Goal: Task Accomplishment & Management: Complete application form

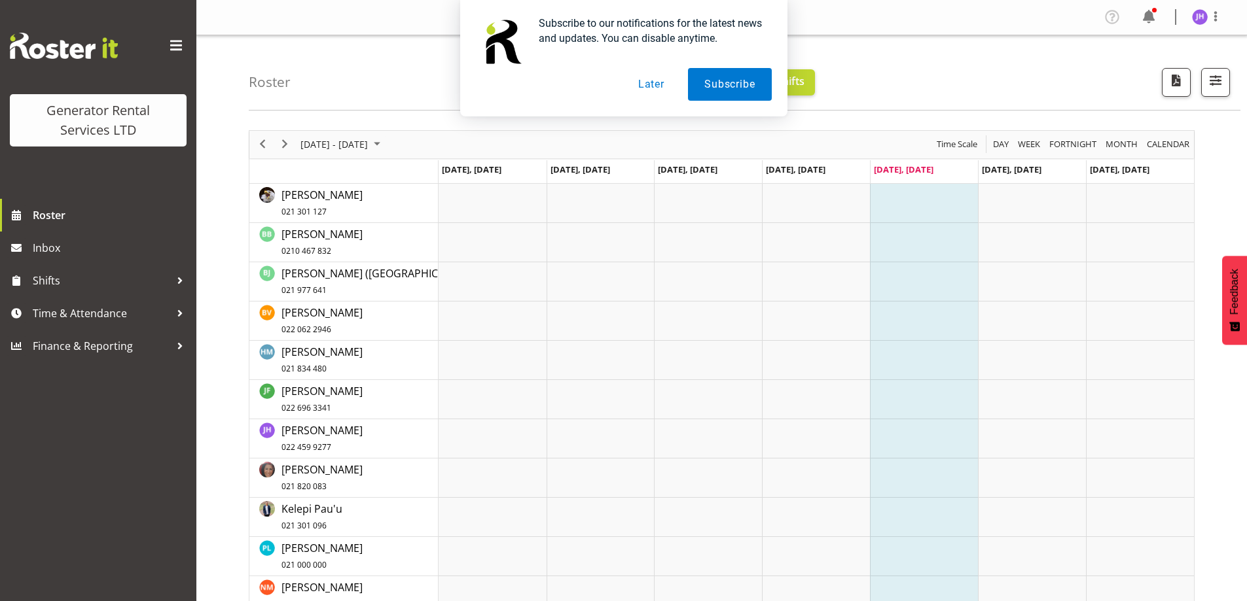
click at [637, 87] on button "Later" at bounding box center [651, 84] width 59 height 33
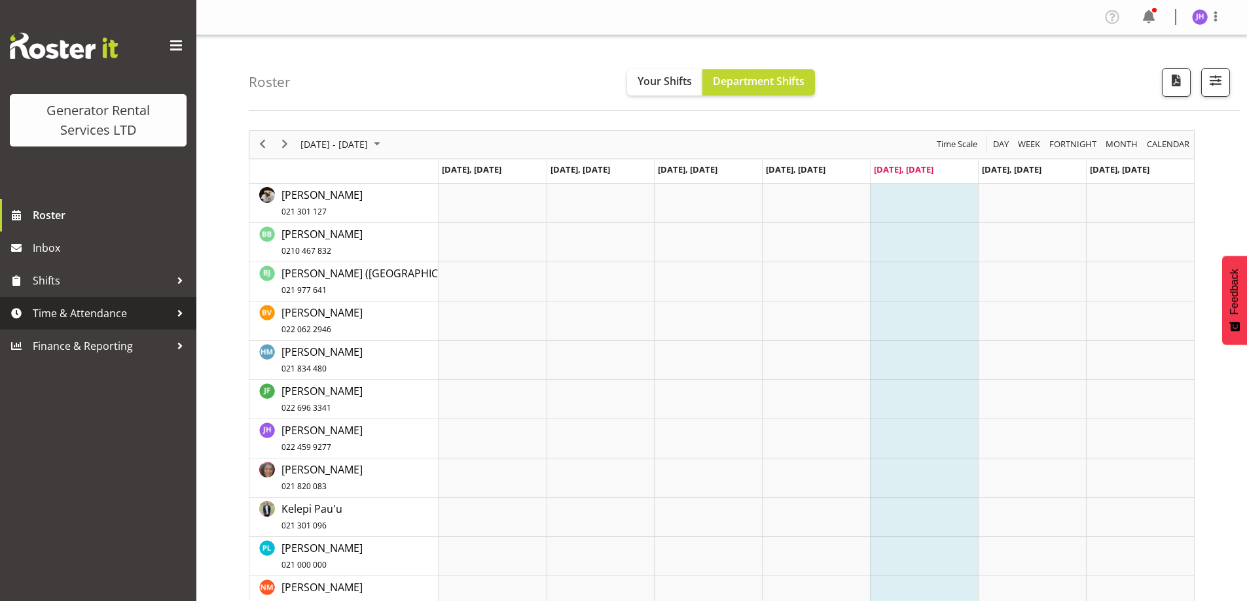
click at [134, 322] on span "Time & Attendance" at bounding box center [101, 314] width 137 height 20
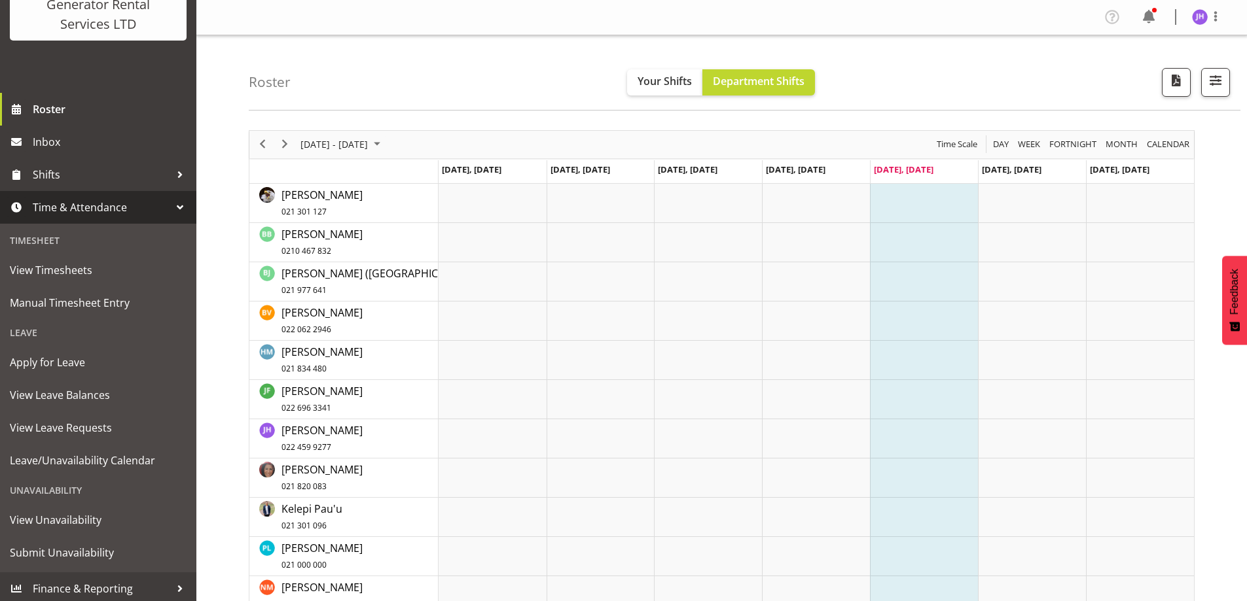
scroll to position [110, 0]
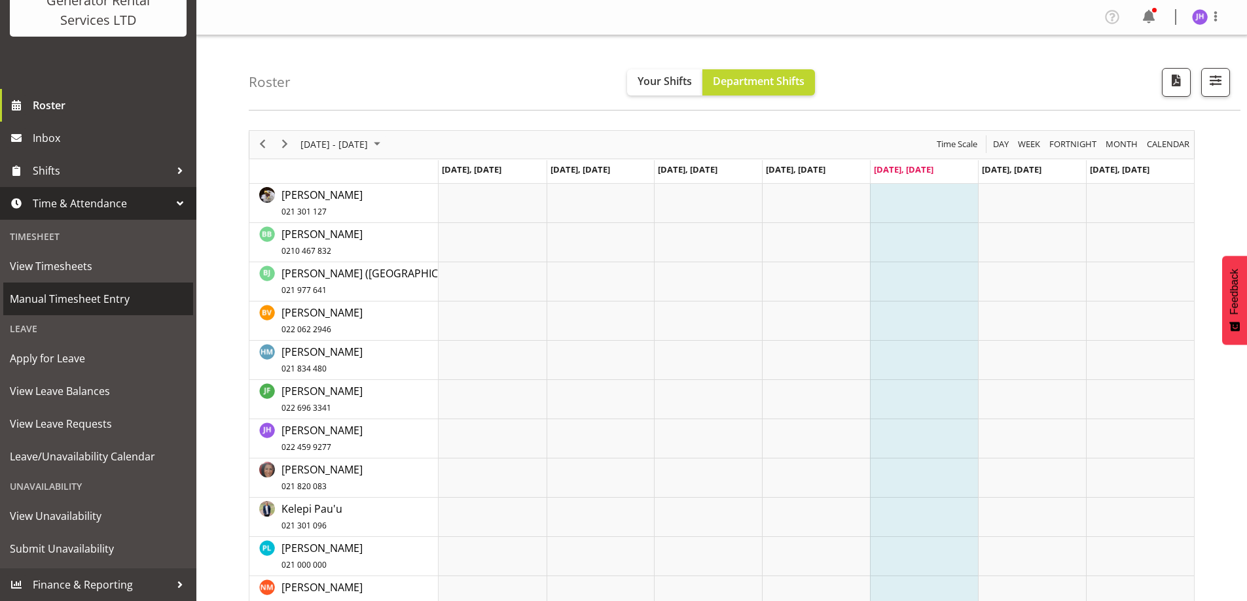
click at [54, 300] on span "Manual Timesheet Entry" at bounding box center [98, 299] width 177 height 20
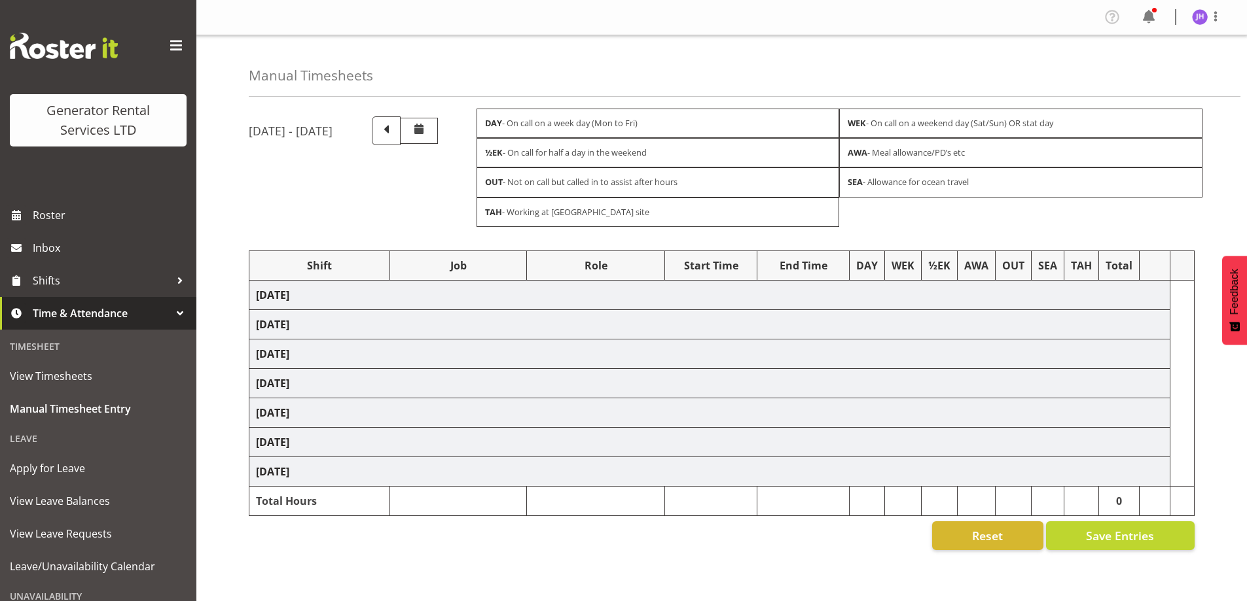
select select
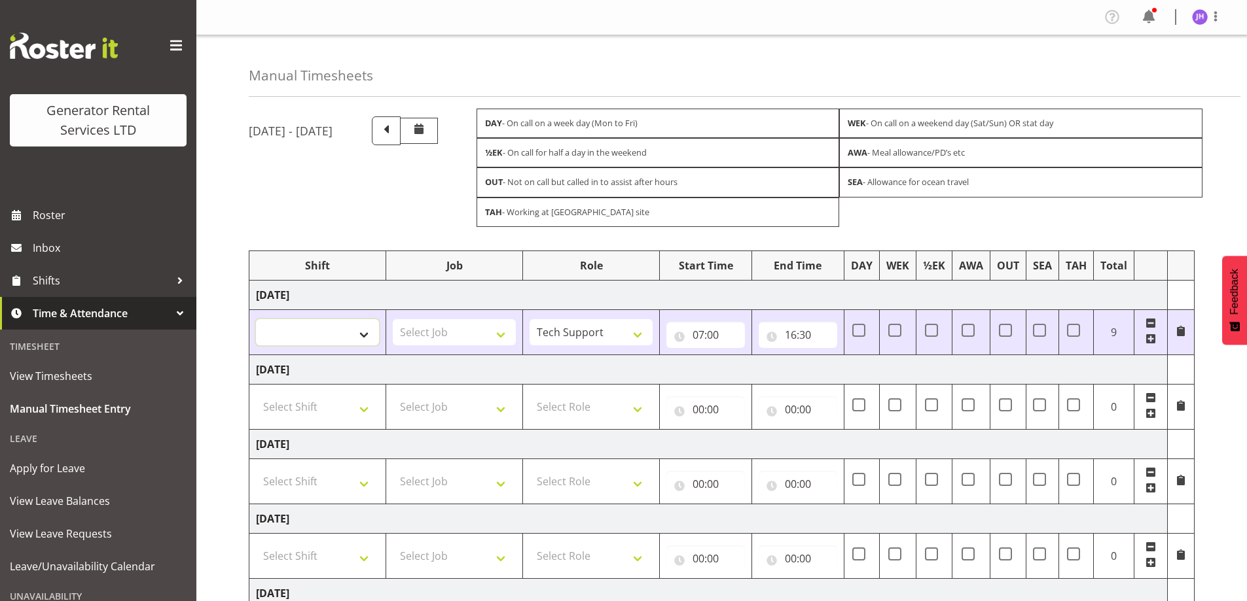
click at [340, 325] on select "2.1 GRS TGA RENTALS WORK 2.1 GRS TGA RENTALS WORK Omexom - Deliver, fence and p…" at bounding box center [317, 332] width 123 height 26
select select "24023"
click at [256, 319] on select "2.1 GRS TGA RENTALS WORK 2.1 GRS TGA RENTALS WORK Omexom - Deliver, fence and p…" at bounding box center [317, 332] width 123 height 26
select select
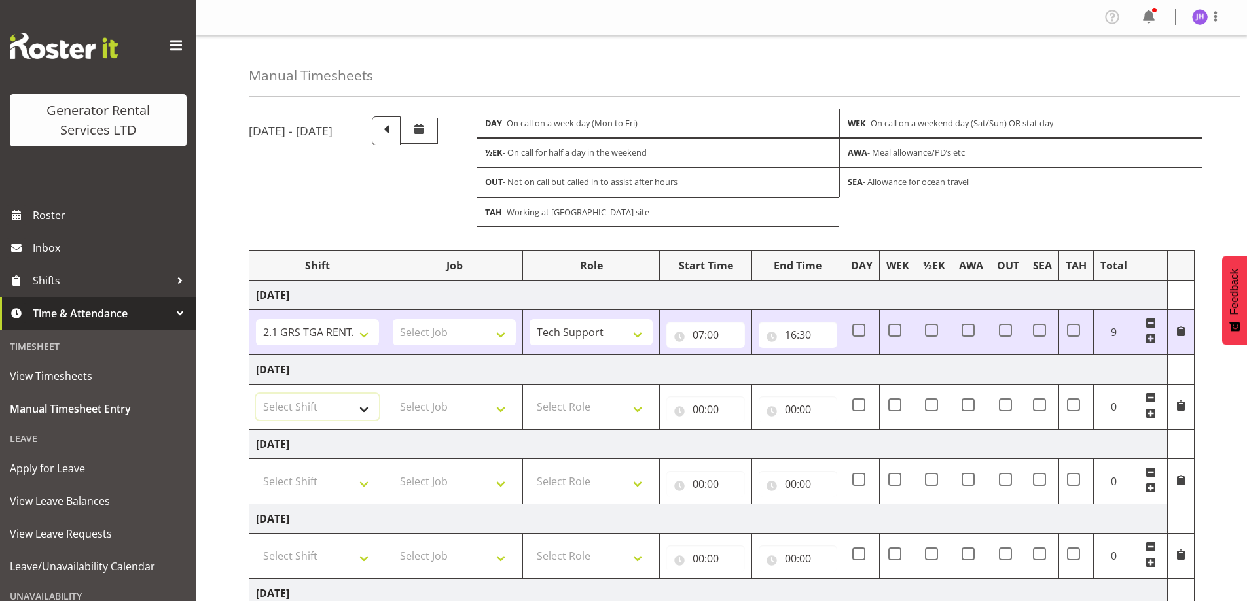
click at [334, 406] on select "Select Shift 2.1 GRS TGA RENTALS WORK 2.1 GRS TGA RENTALS WORK Omexom - Deliver…" at bounding box center [317, 407] width 123 height 26
select select "24023"
click at [256, 394] on select "Select Shift 2.1 GRS TGA RENTALS WORK 2.1 GRS TGA RENTALS WORK Omexom - Deliver…" at bounding box center [317, 407] width 123 height 26
select select
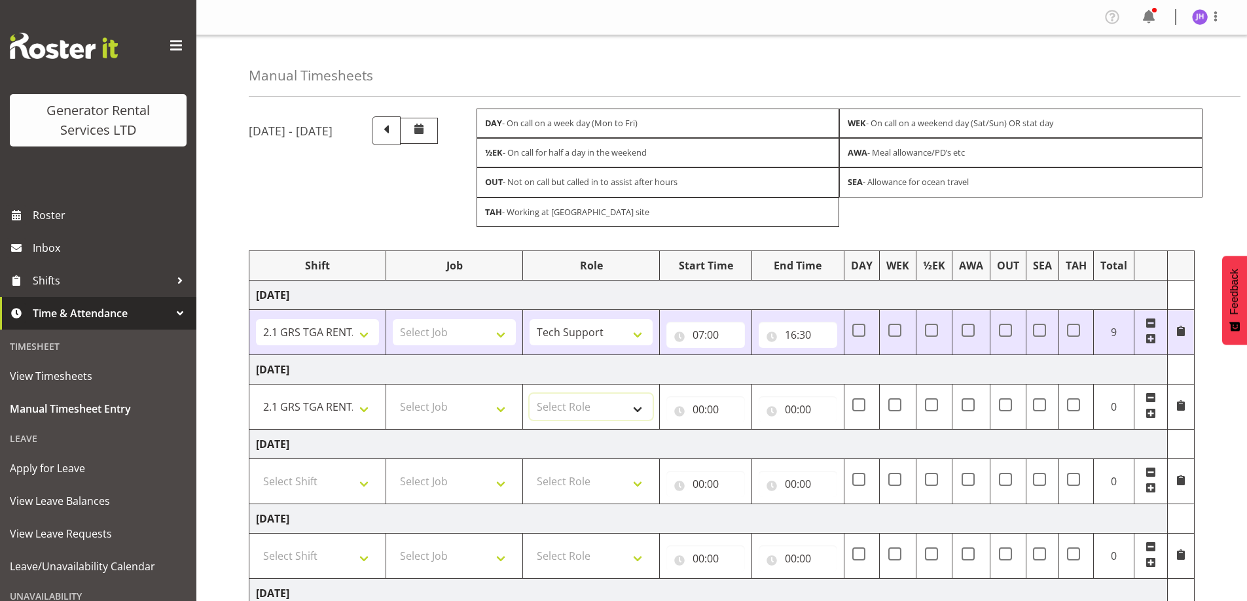
click at [625, 409] on select "Select Role Tech Support" at bounding box center [590, 407] width 123 height 26
select select "20"
click at [529, 394] on select "Select Role Tech Support" at bounding box center [590, 407] width 123 height 26
select select
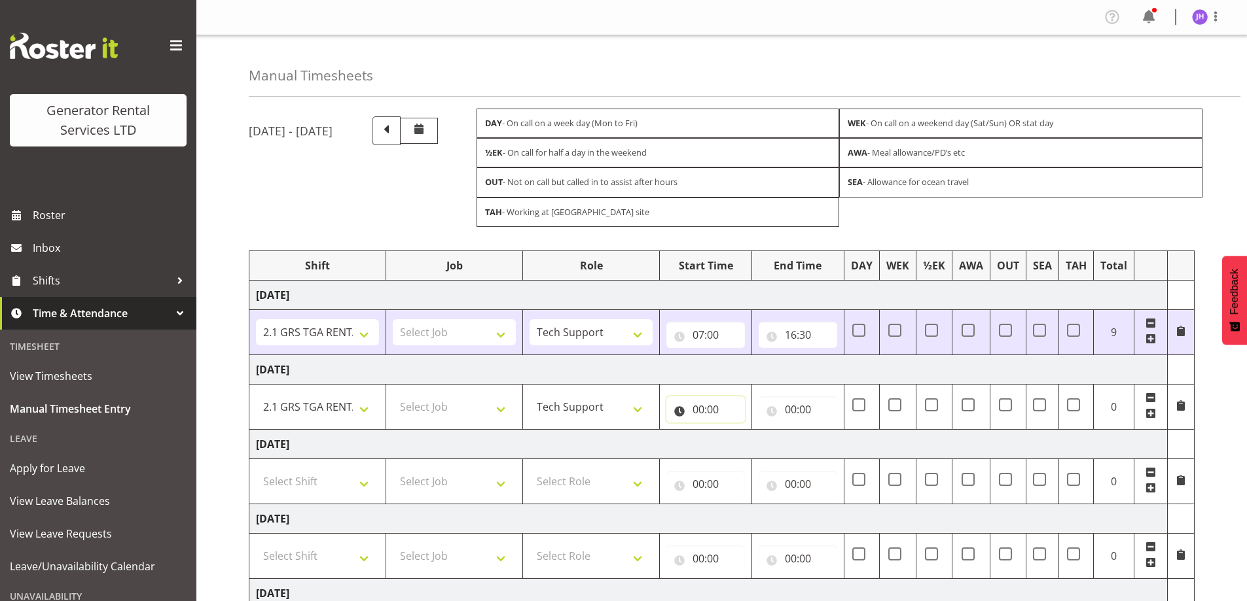
click at [708, 403] on input "00:00" at bounding box center [705, 410] width 79 height 26
click at [751, 444] on select "00 01 02 03 04 05 06 07 08 09 10 11 12 13 14 15 16 17 18 19 20 21 22 23" at bounding box center [755, 444] width 29 height 26
select select "8"
click at [741, 431] on select "00 01 02 03 04 05 06 07 08 09 10 11 12 13 14 15 16 17 18 19 20 21 22 23" at bounding box center [755, 444] width 29 height 26
type input "08:00"
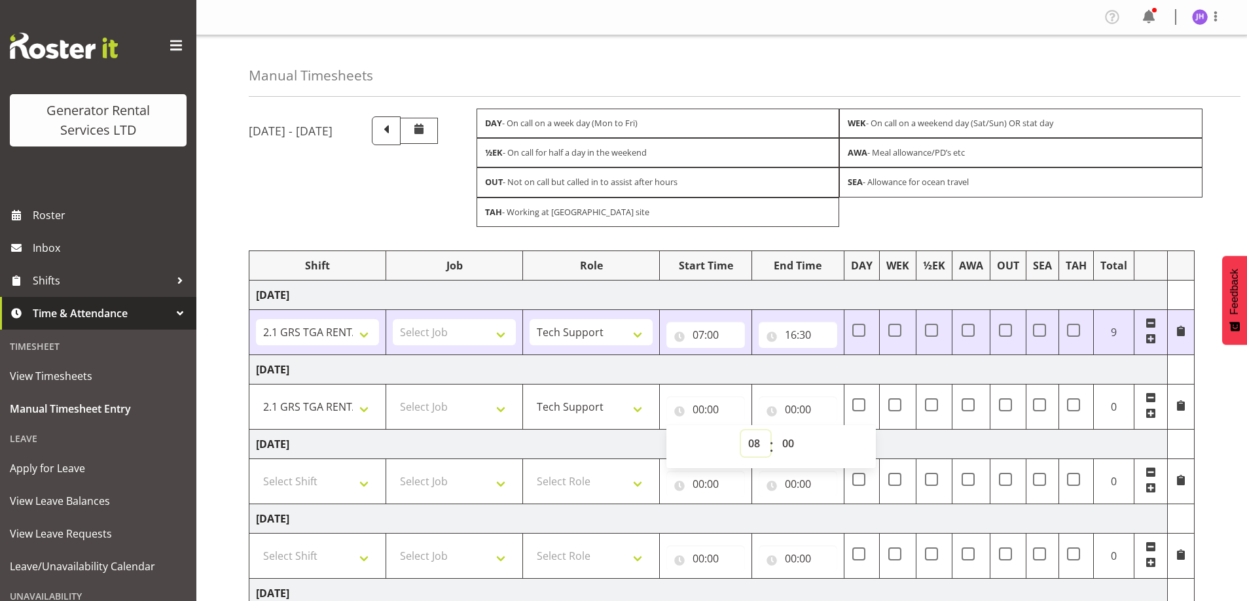
select select
drag, startPoint x: 751, startPoint y: 448, endPoint x: 750, endPoint y: 431, distance: 16.4
click at [751, 446] on select "00 01 02 03 04 05 06 07 08 09 10 11 12 13 14 15 16 17 18 19 20 21 22 23" at bounding box center [755, 444] width 29 height 26
select select "7"
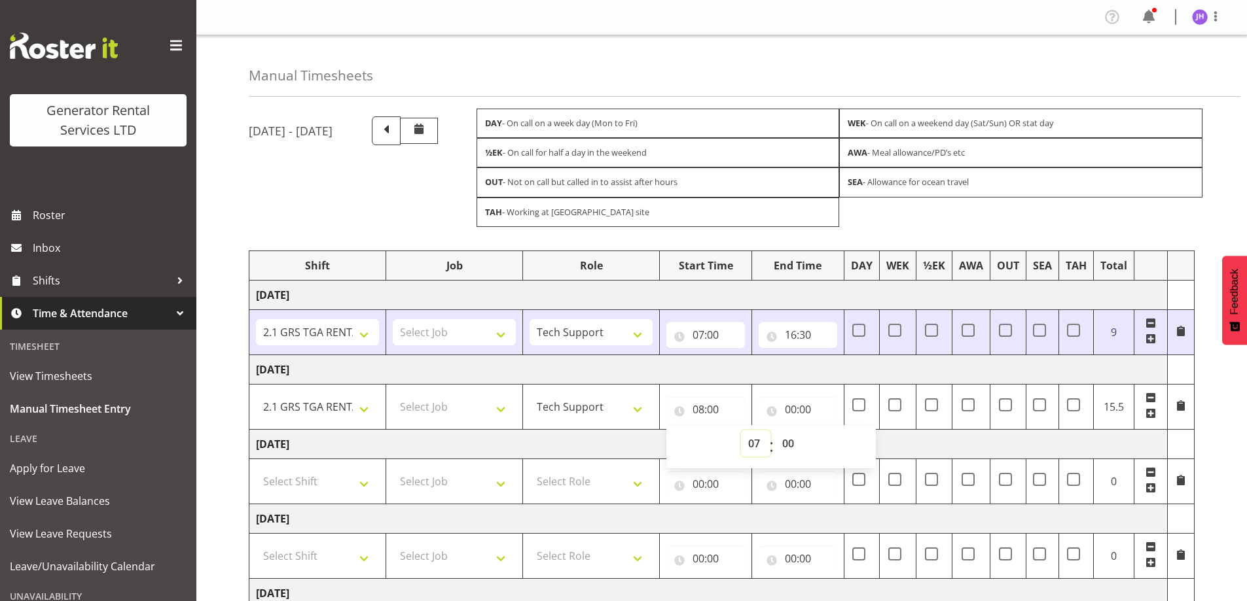
click at [741, 431] on select "00 01 02 03 04 05 06 07 08 09 10 11 12 13 14 15 16 17 18 19 20 21 22 23" at bounding box center [755, 444] width 29 height 26
type input "07:00"
select select
click at [789, 410] on input "00:00" at bounding box center [798, 410] width 79 height 26
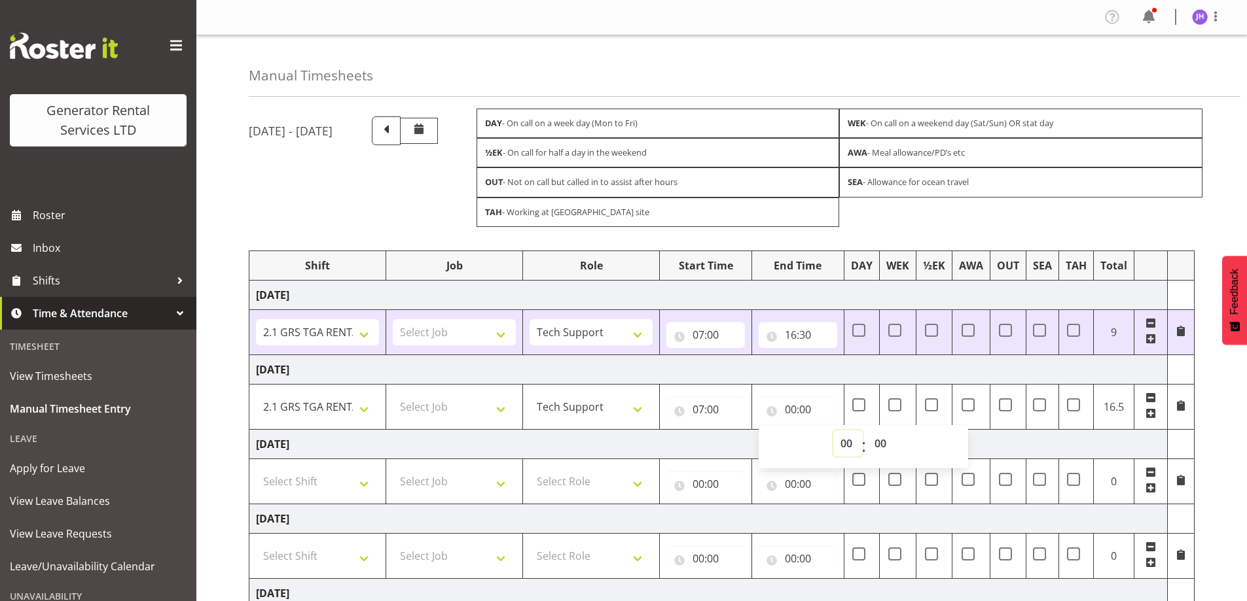
click at [849, 447] on select "00 01 02 03 04 05 06 07 08 09 10 11 12 13 14 15 16 17 18 19 20 21 22 23" at bounding box center [847, 444] width 29 height 26
select select "16"
click at [833, 431] on select "00 01 02 03 04 05 06 07 08 09 10 11 12 13 14 15 16 17 18 19 20 21 22 23" at bounding box center [847, 444] width 29 height 26
type input "16:00"
select select
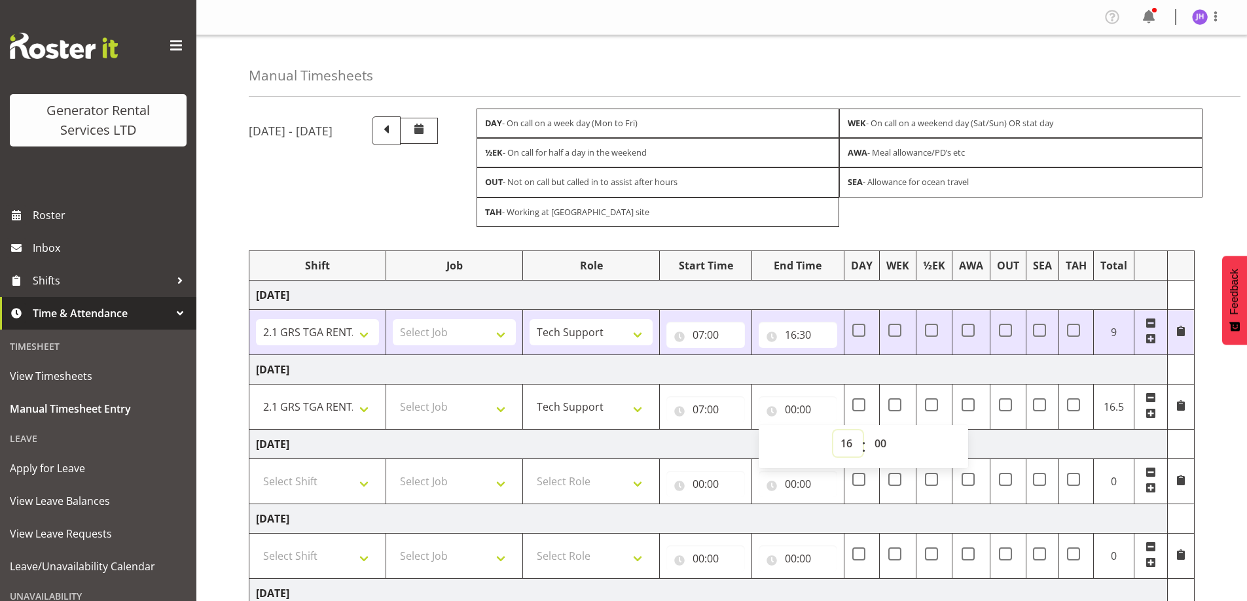
select select
click at [874, 440] on select "00 01 02 03 04 05 06 07 08 09 10 11 12 13 14 15 16 17 18 19 20 21 22 23 24 25 2…" at bounding box center [881, 444] width 29 height 26
select select "30"
click at [867, 431] on select "00 01 02 03 04 05 06 07 08 09 10 11 12 13 14 15 16 17 18 19 20 21 22 23 24 25 2…" at bounding box center [881, 444] width 29 height 26
type input "16:30"
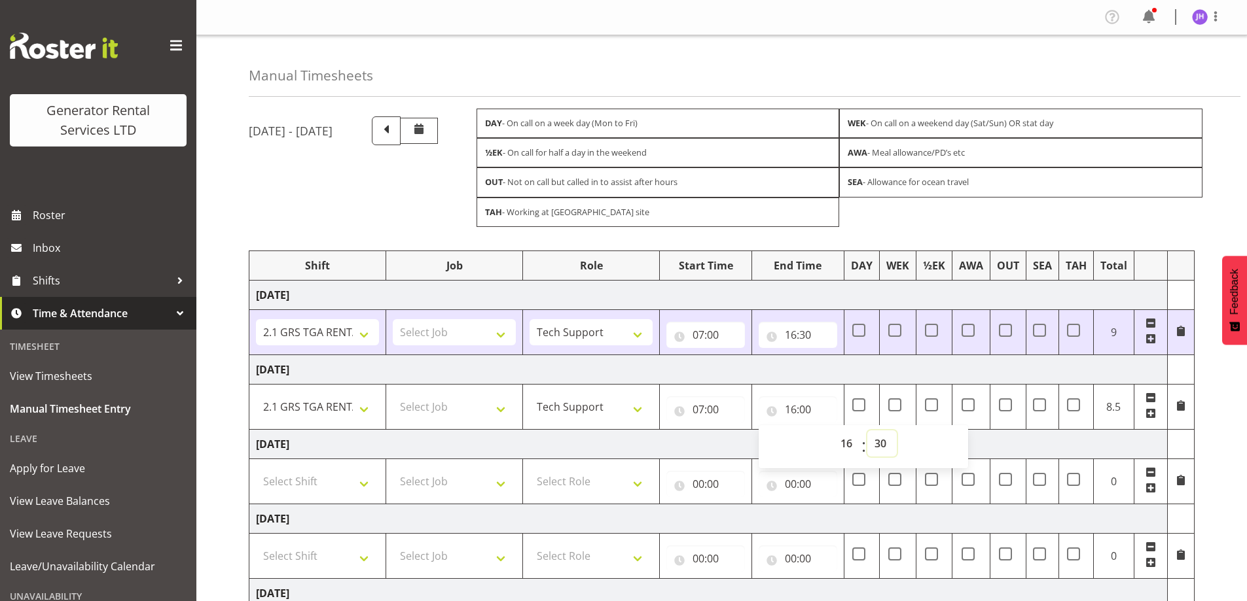
select select
click at [605, 370] on td "Thursday 21st August 2025" at bounding box center [708, 369] width 918 height 29
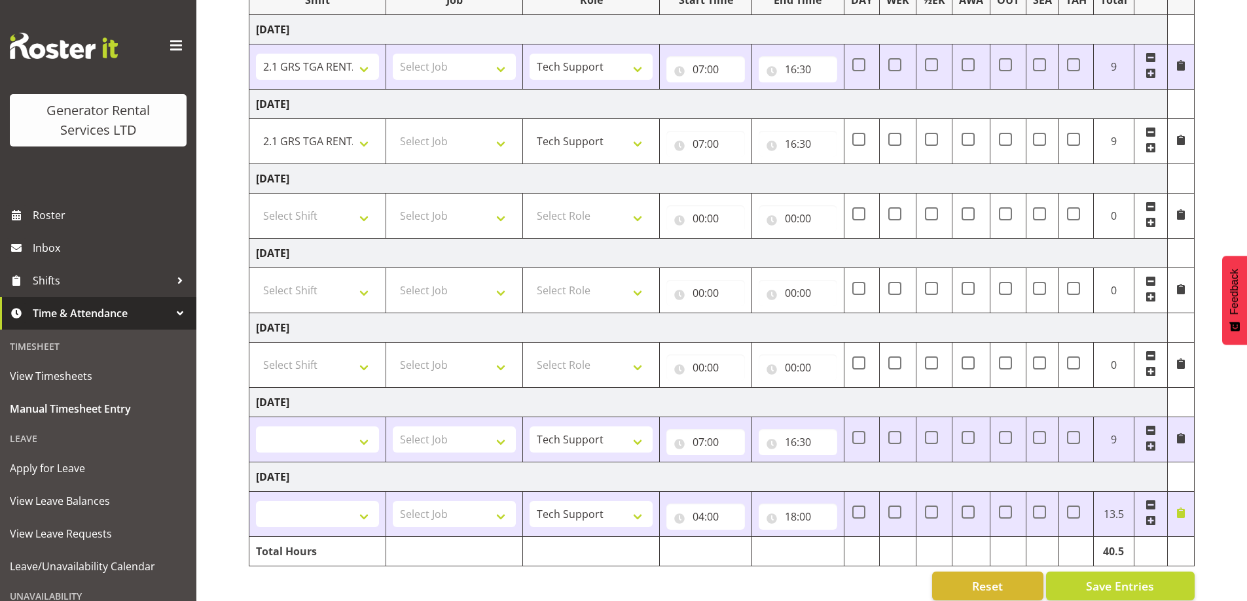
scroll to position [285, 0]
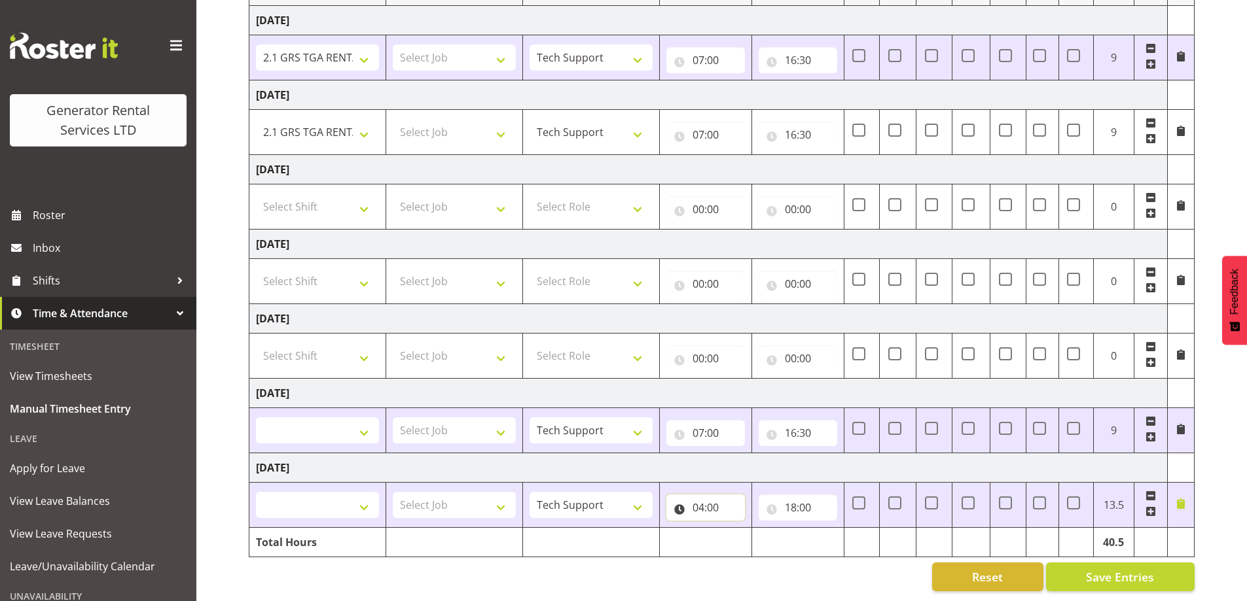
click at [709, 502] on input "04:00" at bounding box center [705, 508] width 79 height 26
drag, startPoint x: 762, startPoint y: 533, endPoint x: 739, endPoint y: 505, distance: 36.7
click at [762, 533] on select "00 01 02 03 04 05 06 07 08 09 10 11 12 13 14 15 16 17 18 19 20 21 22 23" at bounding box center [755, 542] width 29 height 26
select select "7"
click at [741, 529] on select "00 01 02 03 04 05 06 07 08 09 10 11 12 13 14 15 16 17 18 19 20 21 22 23" at bounding box center [755, 542] width 29 height 26
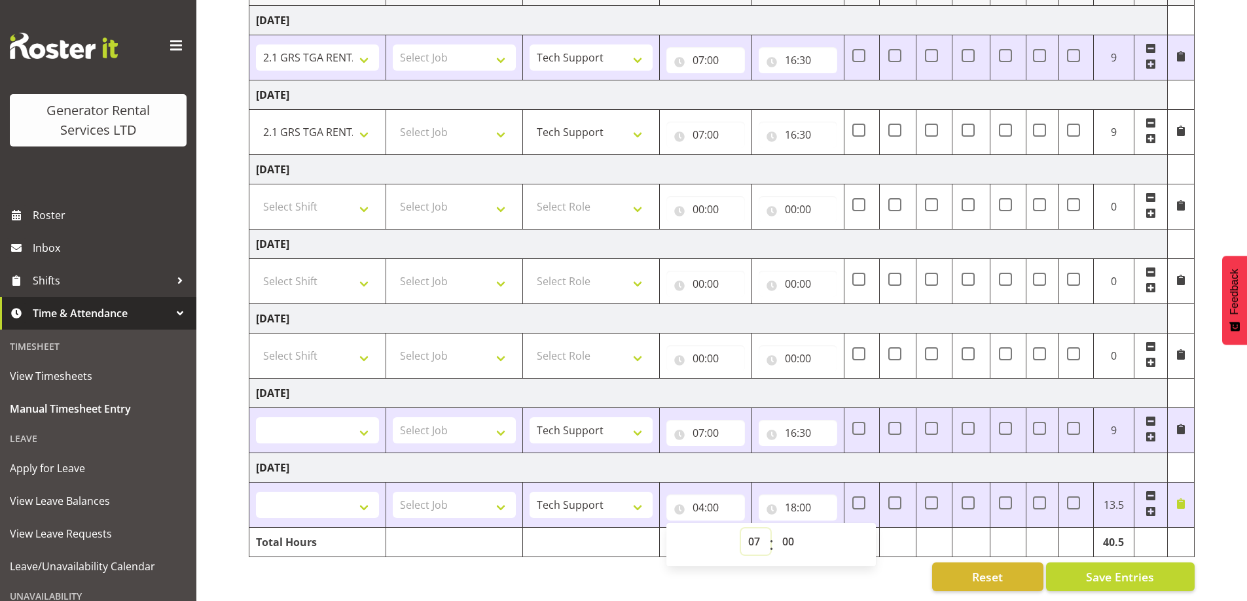
select select
type input "07:00"
click at [792, 495] on input "18:00" at bounding box center [798, 508] width 79 height 26
click at [845, 533] on select "00 01 02 03 04 05 06 07 08 09 10 11 12 13 14 15 16 17 18 19 20 21 22 23" at bounding box center [847, 542] width 29 height 26
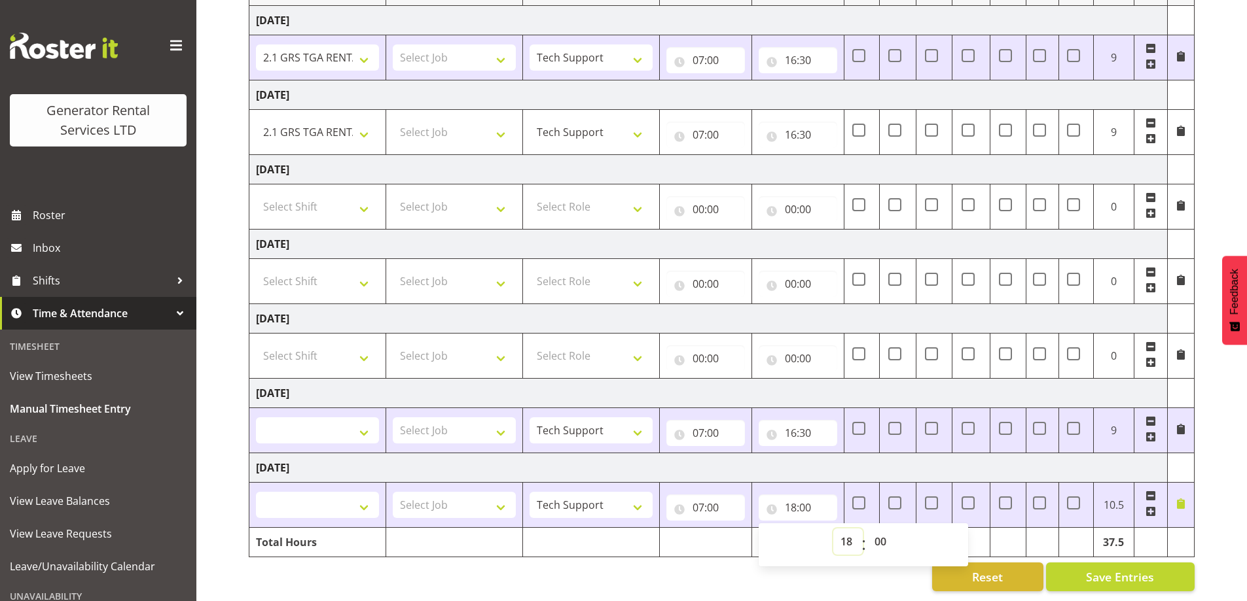
select select "16"
click at [833, 529] on select "00 01 02 03 04 05 06 07 08 09 10 11 12 13 14 15 16 17 18 19 20 21 22 23" at bounding box center [847, 542] width 29 height 26
select select
type input "16:00"
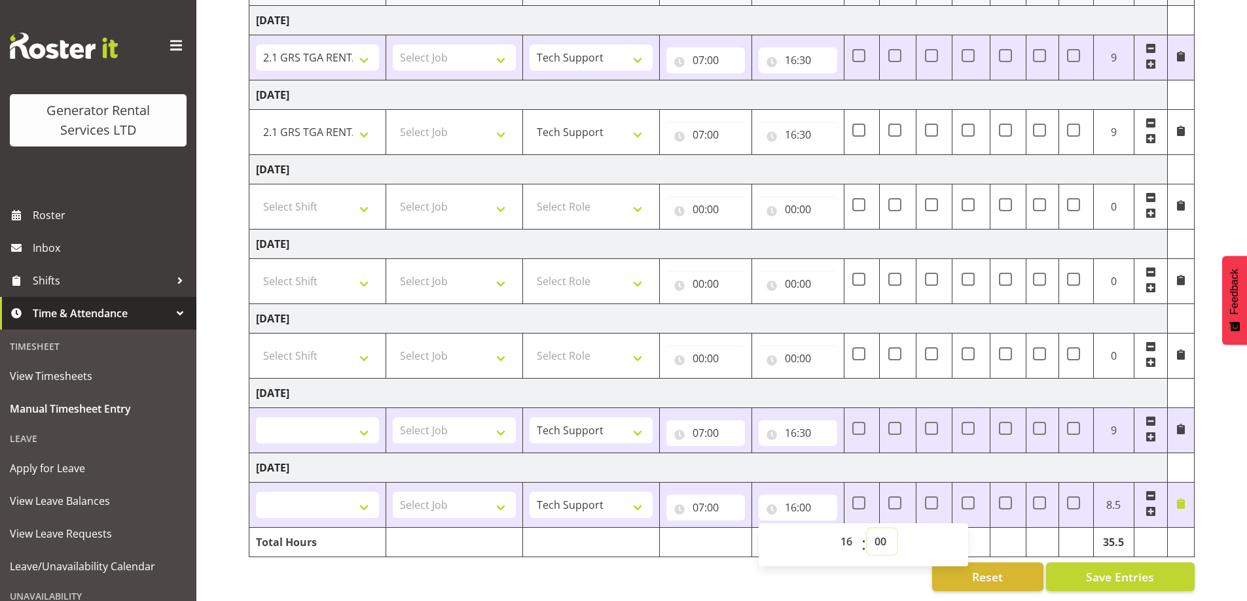
drag, startPoint x: 874, startPoint y: 531, endPoint x: 876, endPoint y: 521, distance: 10.0
click at [874, 531] on select "00 01 02 03 04 05 06 07 08 09 10 11 12 13 14 15 16 17 18 19 20 21 22 23 24 25 2…" at bounding box center [881, 542] width 29 height 26
select select "30"
click at [867, 529] on select "00 01 02 03 04 05 06 07 08 09 10 11 12 13 14 15 16 17 18 19 20 21 22 23 24 25 2…" at bounding box center [881, 542] width 29 height 26
select select
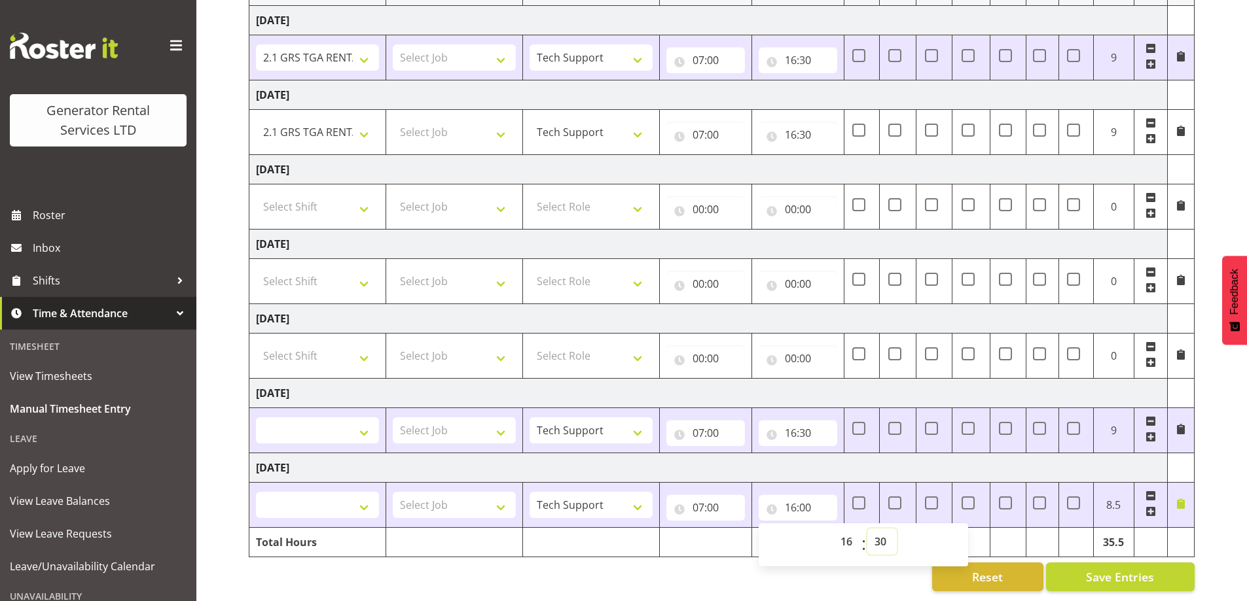
select select
type input "16:30"
click at [901, 456] on td "Tuesday 26th August 2025" at bounding box center [708, 467] width 918 height 29
click at [1069, 576] on button "Save Entries" at bounding box center [1120, 577] width 149 height 29
select select
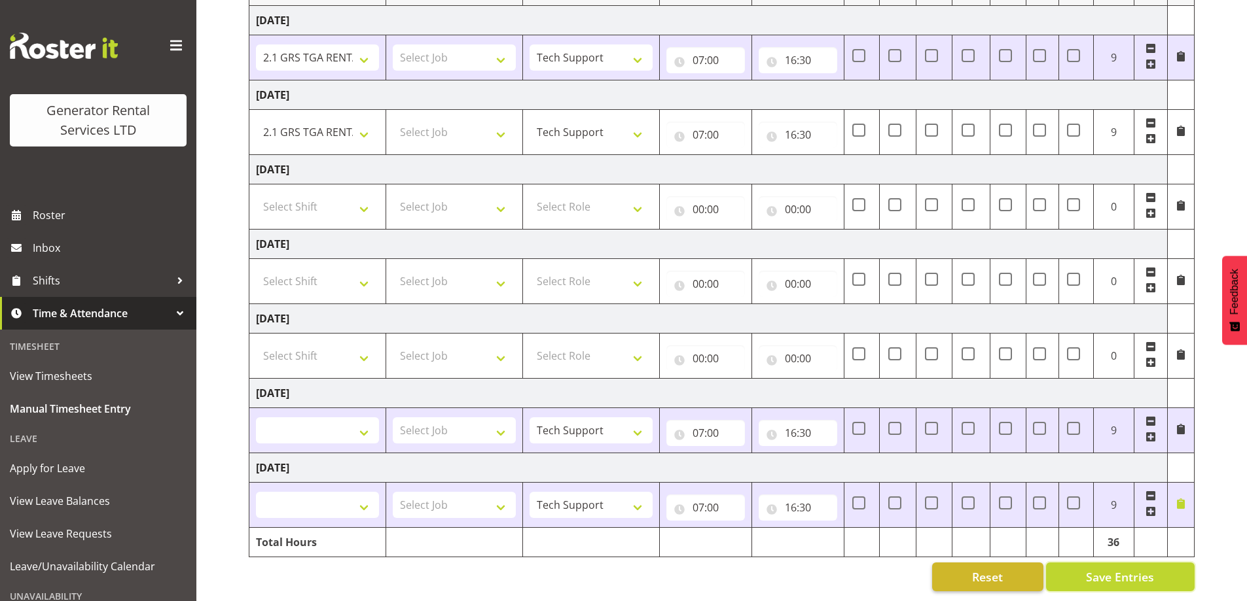
select select
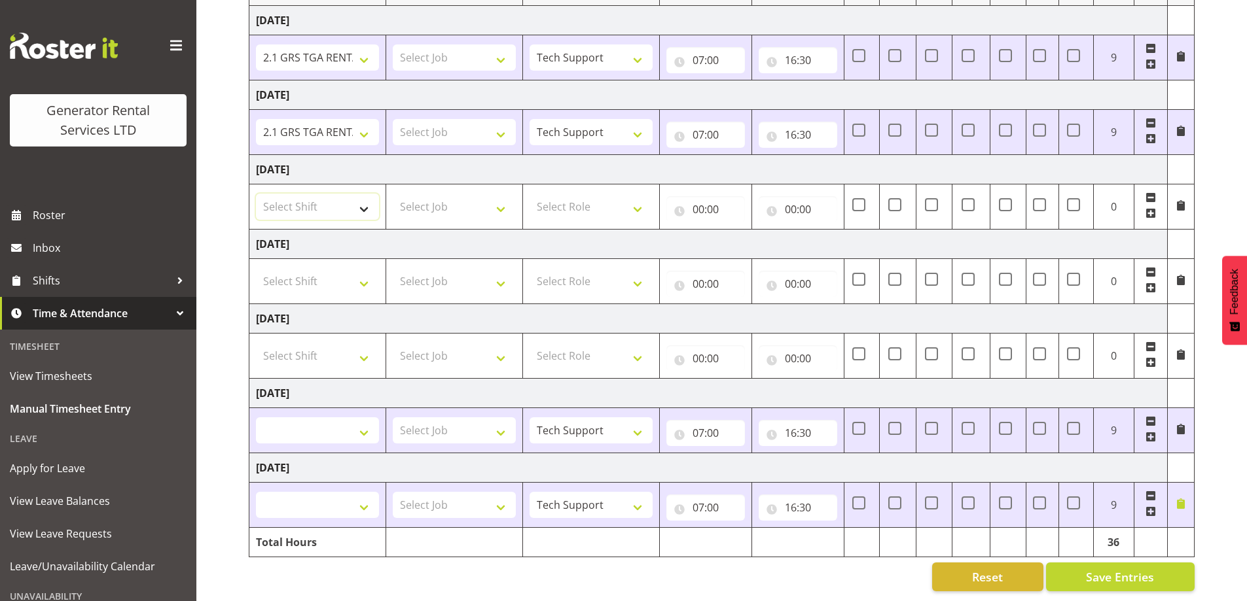
click at [369, 194] on select "Select Shift 2.1 GRS TGA RENTALS WORK 2.1 GRS TGA RENTALS WORK Omexom - Deliver…" at bounding box center [317, 207] width 123 height 26
select select "24023"
click at [256, 194] on select "Select Shift 2.1 GRS TGA RENTALS WORK 2.1 GRS TGA RENTALS WORK Omexom - Deliver…" at bounding box center [317, 207] width 123 height 26
select select
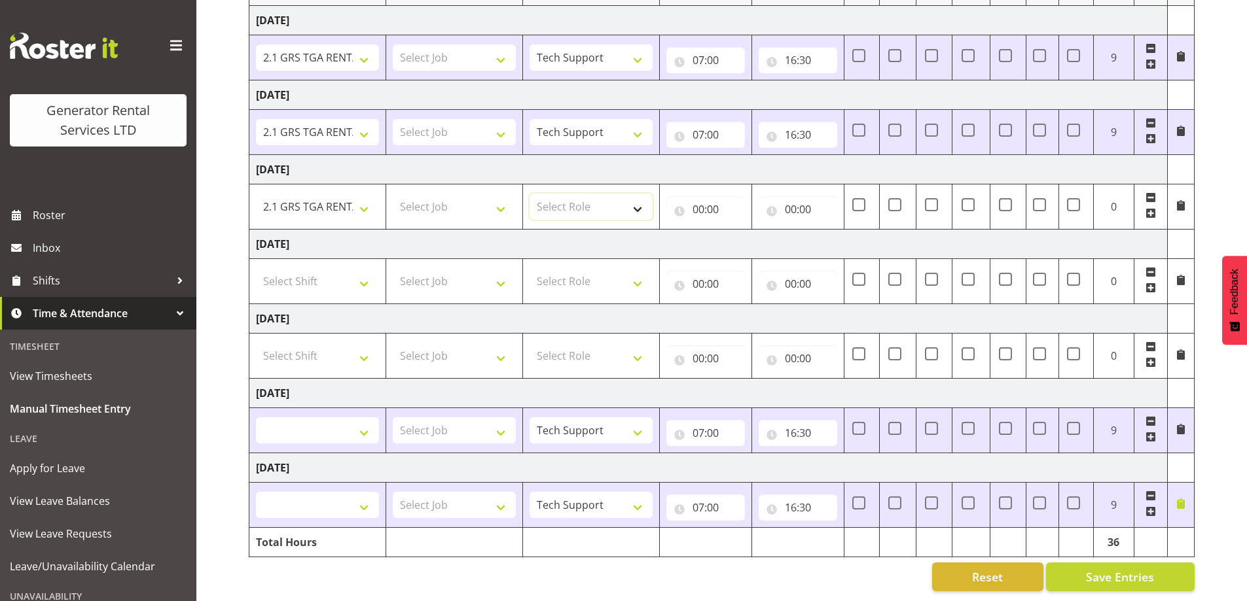
click at [617, 198] on select "Select Role Tech Support" at bounding box center [590, 207] width 123 height 26
select select "20"
click at [529, 194] on select "Select Role Tech Support" at bounding box center [590, 207] width 123 height 26
select select
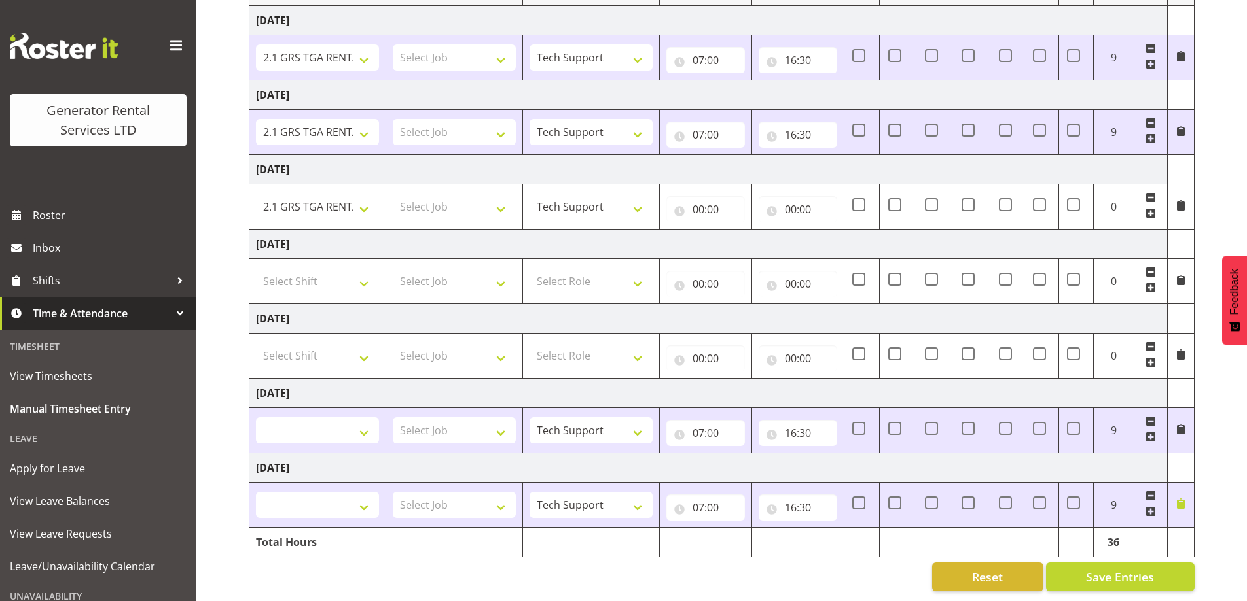
click at [717, 191] on div "00:00 00 01 02 03 04 05 06 07 08 09 10 11 12 13 14 15 16 17 18 19 20 21 22 23 :…" at bounding box center [705, 206] width 79 height 31
click at [718, 199] on input "00:00" at bounding box center [705, 209] width 79 height 26
click at [761, 232] on select "00 01 02 03 04 05 06 07 08 09 10 11 12 13 14 15 16 17 18 19 20 21 22 23" at bounding box center [755, 243] width 29 height 26
select select "7"
click at [741, 230] on select "00 01 02 03 04 05 06 07 08 09 10 11 12 13 14 15 16 17 18 19 20 21 22 23" at bounding box center [755, 243] width 29 height 26
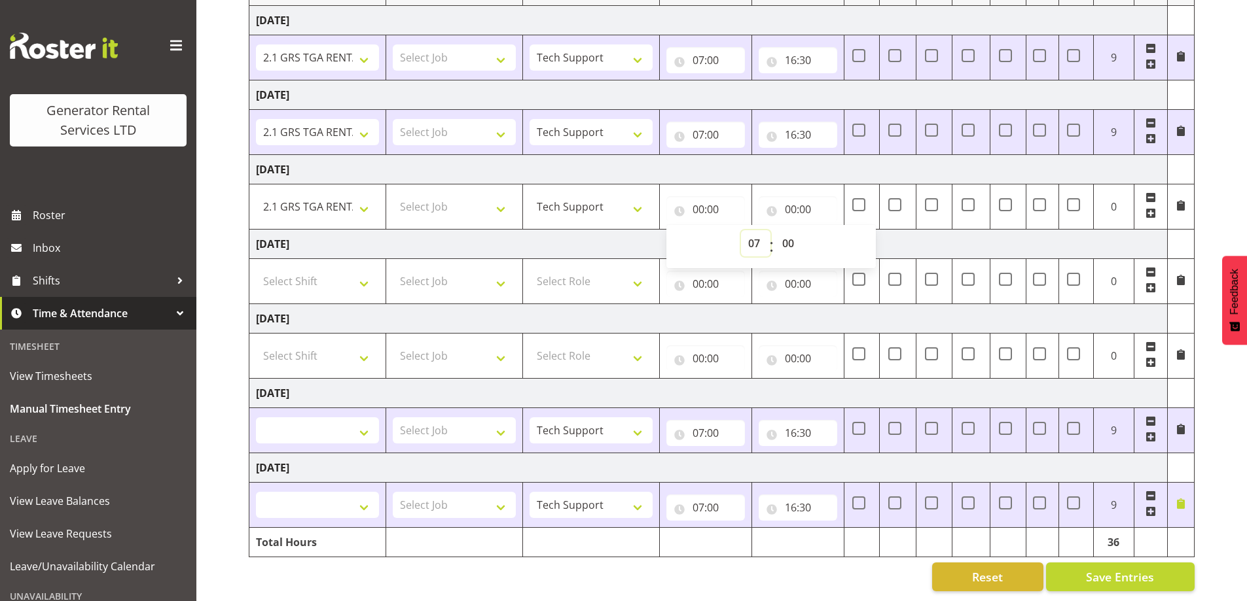
type input "07:00"
select select
click at [796, 196] on input "00:00" at bounding box center [798, 209] width 79 height 26
click at [846, 232] on select "00 01 02 03 04 05 06 07 08 09 10 11 12 13 14 15 16 17 18 19 20 21 22 23" at bounding box center [847, 243] width 29 height 26
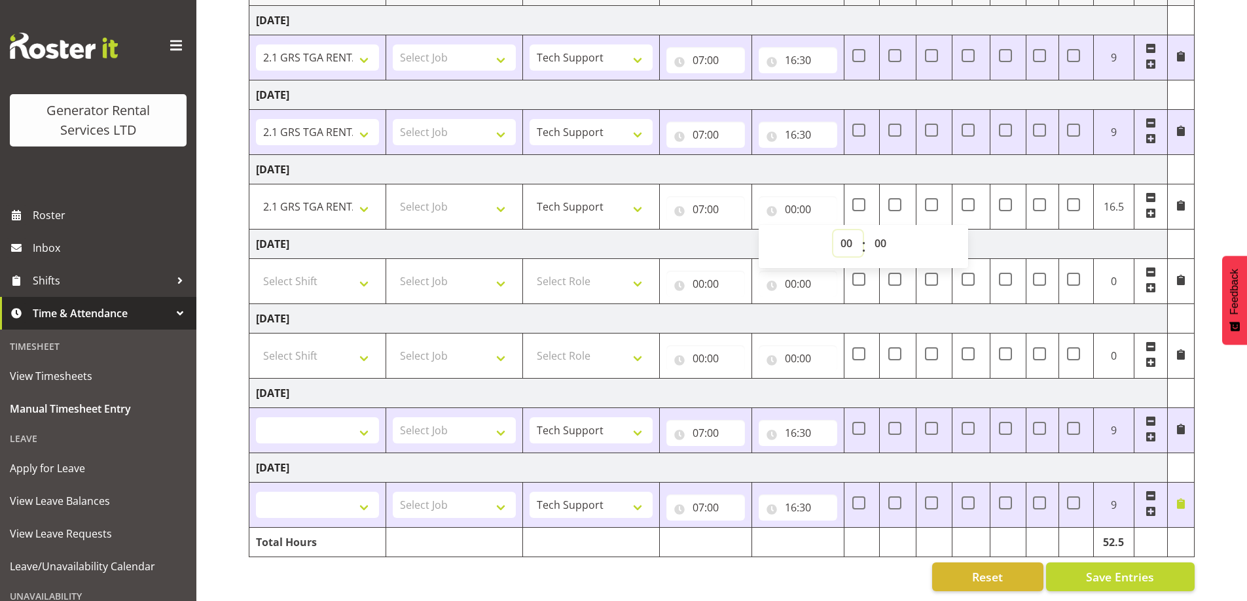
select select "16"
click at [833, 230] on select "00 01 02 03 04 05 06 07 08 09 10 11 12 13 14 15 16 17 18 19 20 21 22 23" at bounding box center [847, 243] width 29 height 26
type input "16:00"
select select
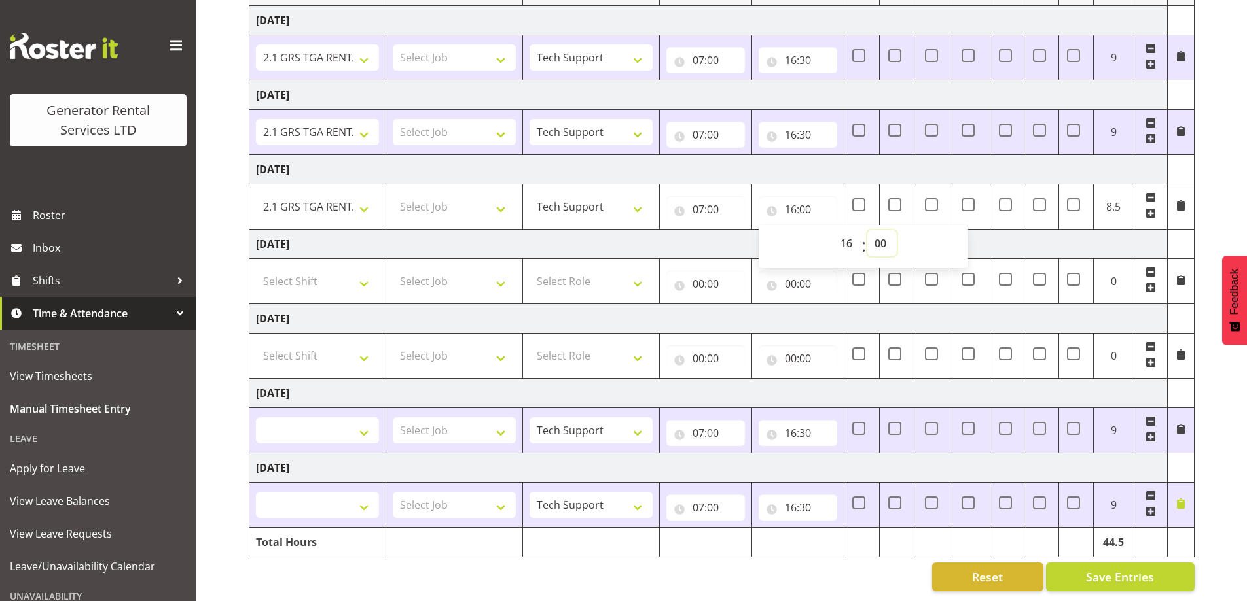
click at [885, 230] on select "00 01 02 03 04 05 06 07 08 09 10 11 12 13 14 15 16 17 18 19 20 21 22 23 24 25 2…" at bounding box center [881, 243] width 29 height 26
select select "30"
click at [867, 230] on select "00 01 02 03 04 05 06 07 08 09 10 11 12 13 14 15 16 17 18 19 20 21 22 23 24 25 2…" at bounding box center [881, 243] width 29 height 26
type input "16:30"
select select
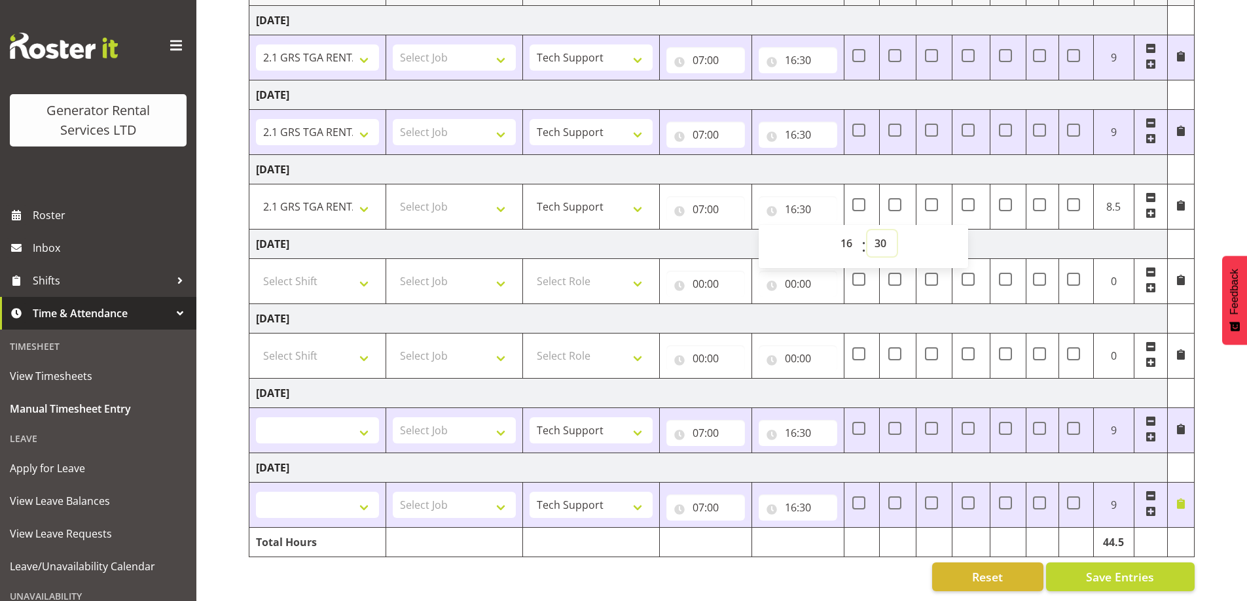
select select
click at [968, 389] on td "Monday 25th August 2025" at bounding box center [708, 392] width 918 height 29
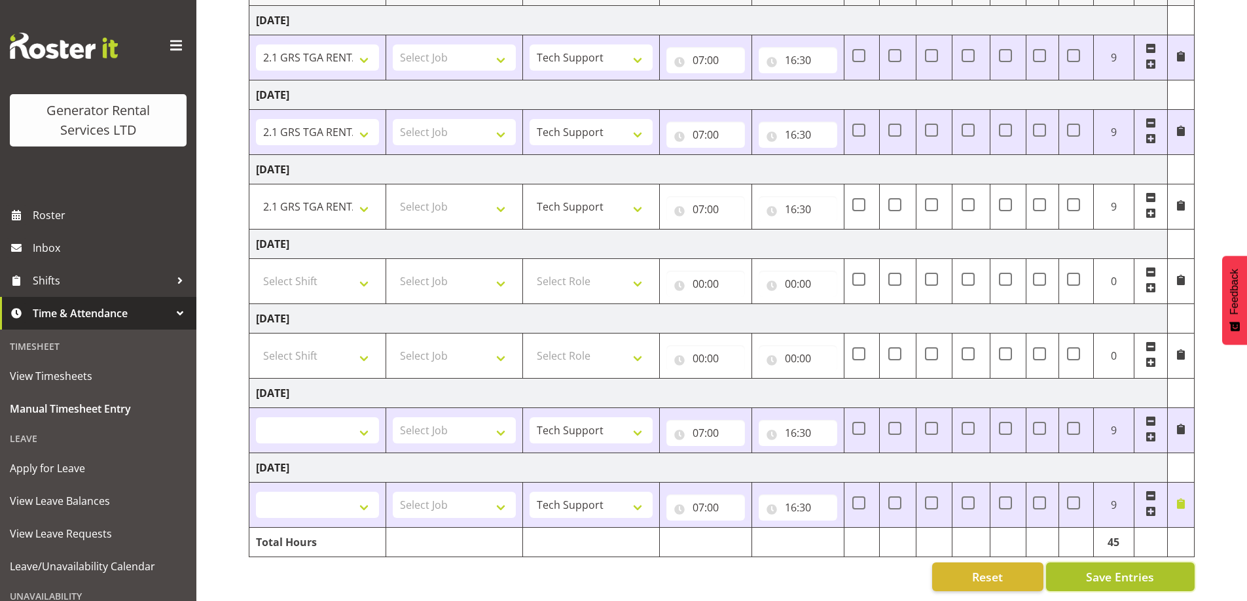
click at [1100, 569] on span "Save Entries" at bounding box center [1120, 577] width 68 height 17
select select
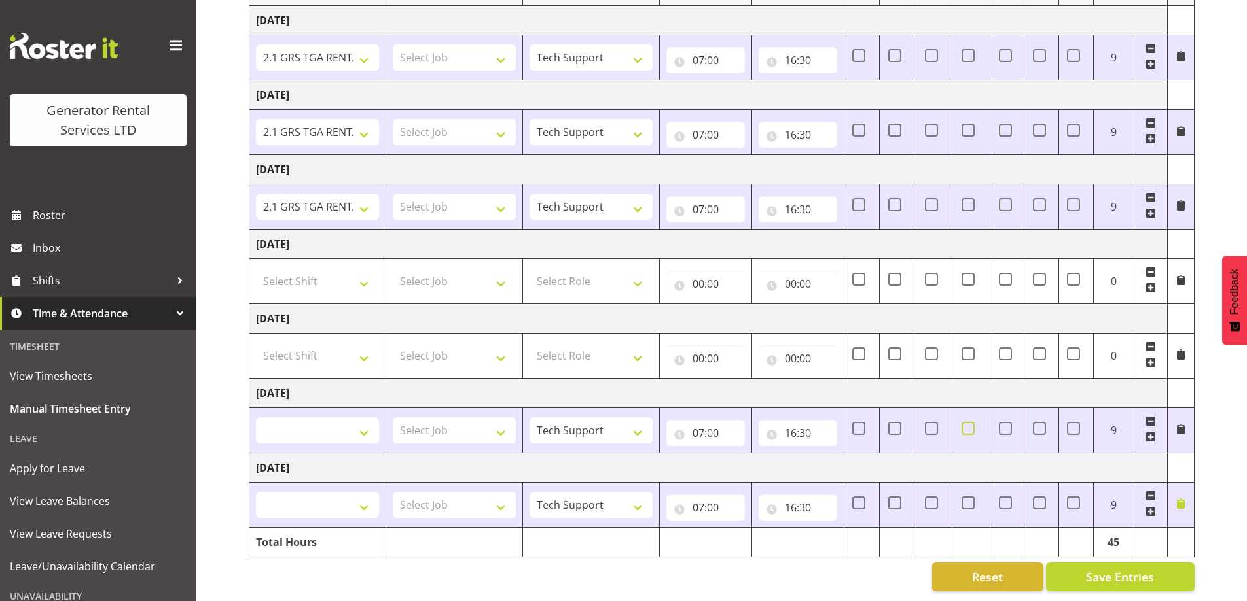
click at [971, 422] on span at bounding box center [967, 428] width 13 height 13
click at [970, 424] on input "checkbox" at bounding box center [965, 428] width 9 height 9
checkbox input "true"
select select
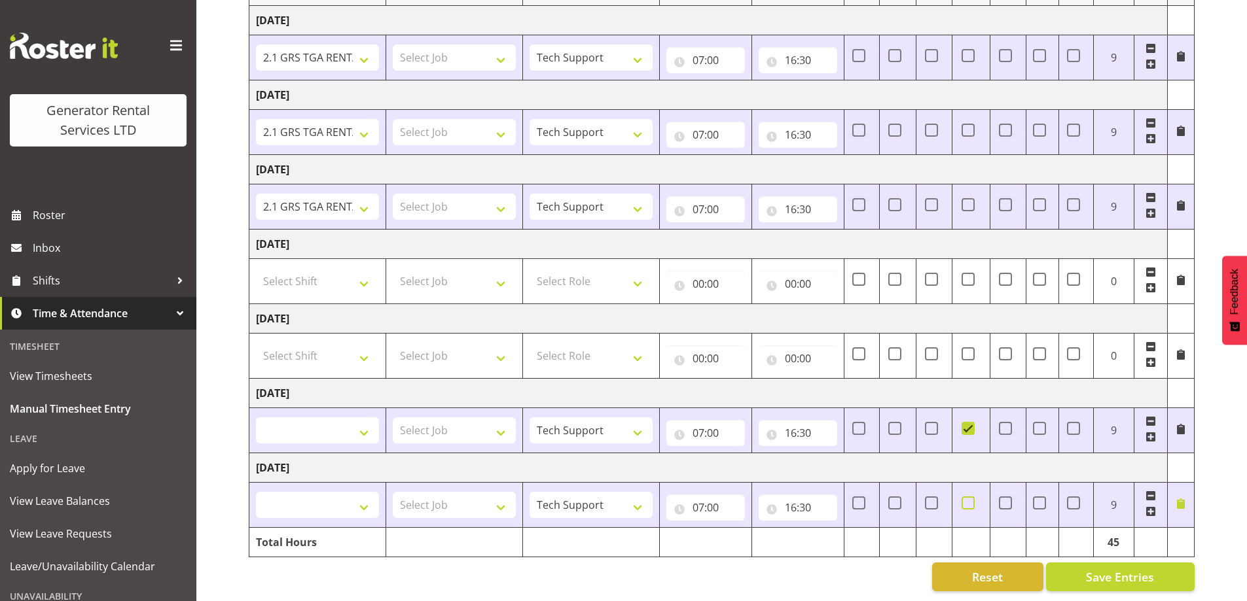
click at [973, 498] on span at bounding box center [967, 503] width 13 height 13
click at [970, 499] on input "checkbox" at bounding box center [965, 503] width 9 height 9
checkbox input "true"
select select
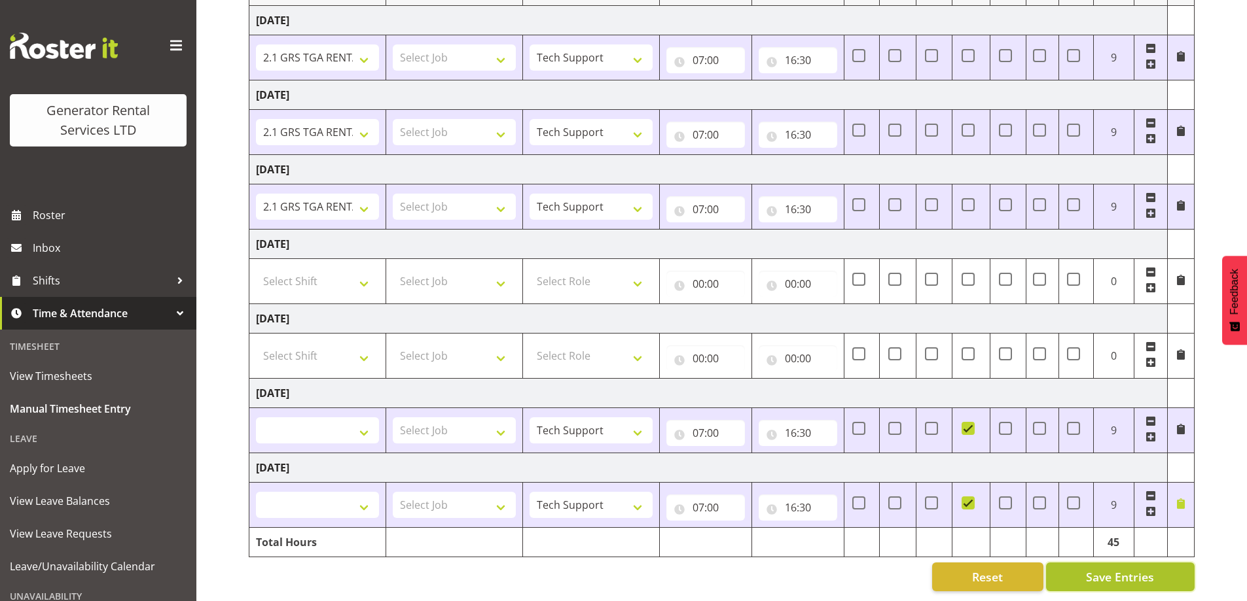
click at [1094, 569] on span "Save Entries" at bounding box center [1120, 577] width 68 height 17
select select
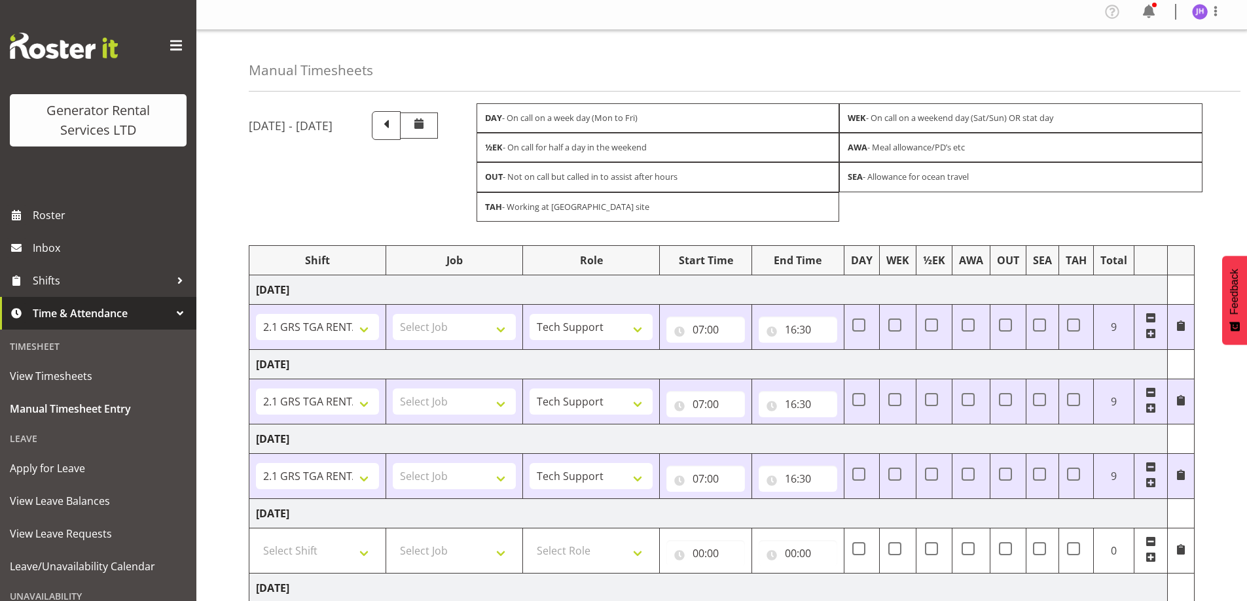
scroll to position [0, 0]
